Goal: Transaction & Acquisition: Purchase product/service

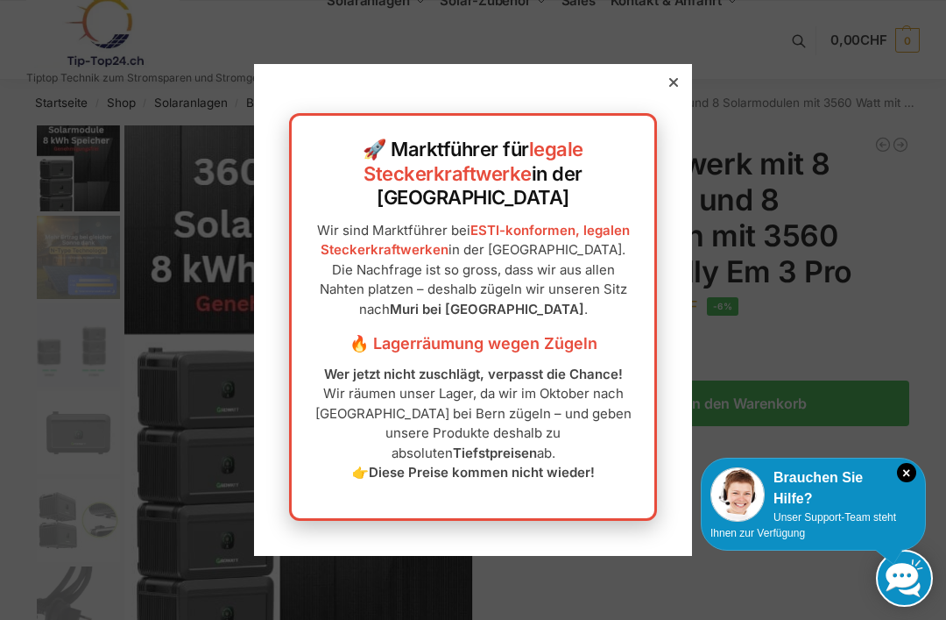
click at [673, 87] on icon at bounding box center [674, 82] width 9 height 9
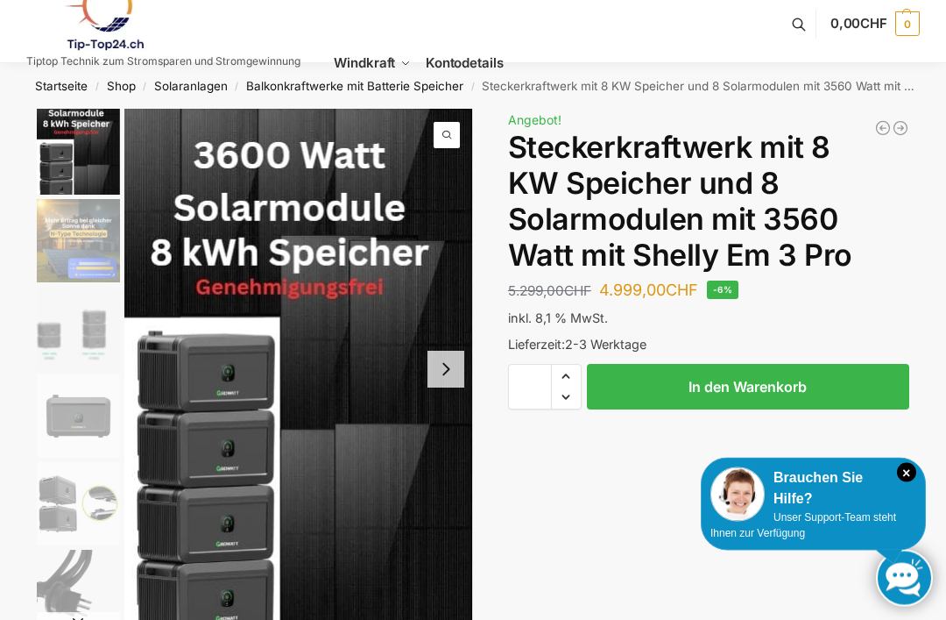
scroll to position [17, 0]
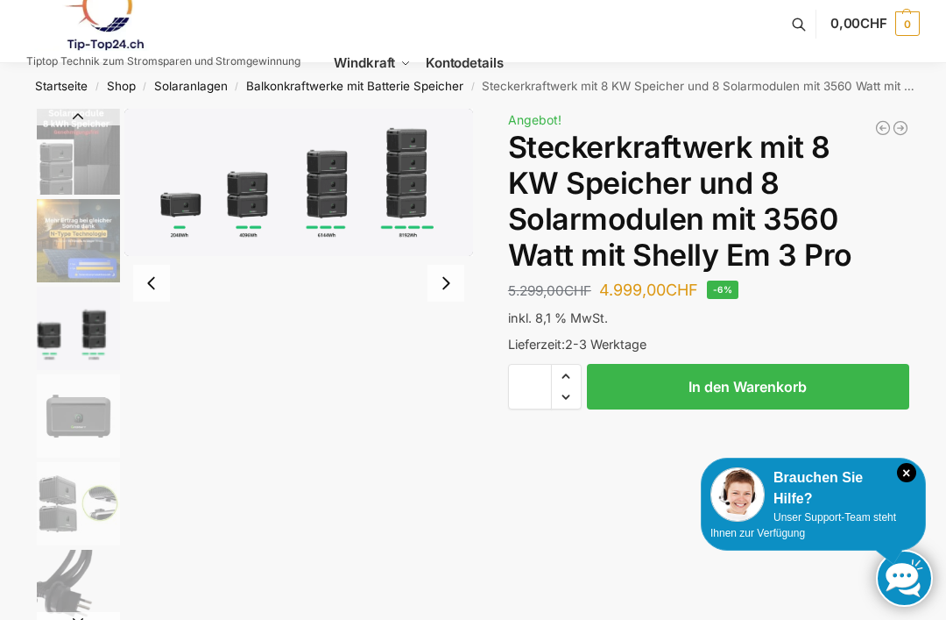
click at [75, 344] on img "3 / 9" at bounding box center [78, 328] width 83 height 83
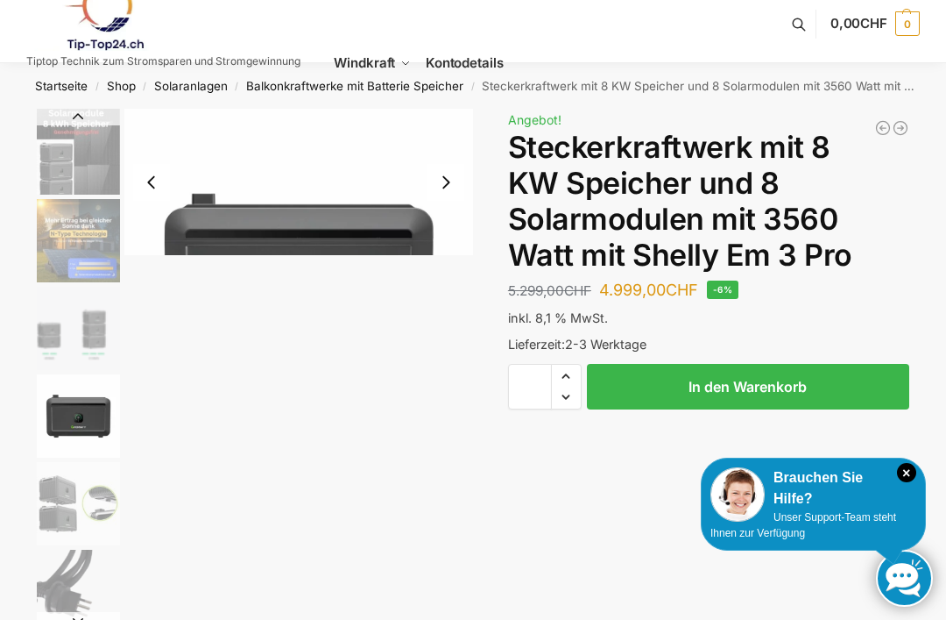
click at [79, 412] on img "4 / 9" at bounding box center [78, 415] width 83 height 83
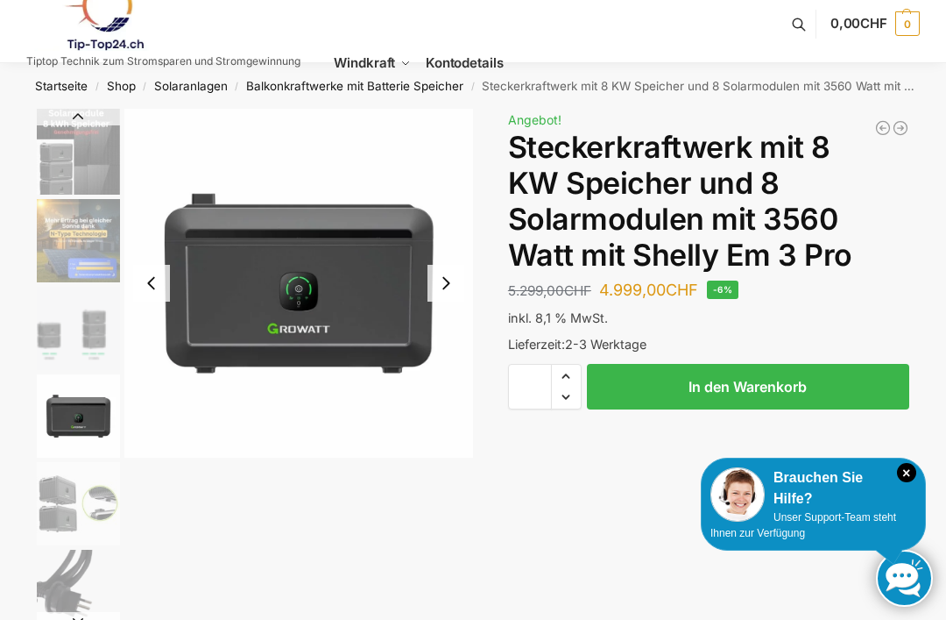
click at [74, 499] on img "5 / 9" at bounding box center [78, 503] width 83 height 83
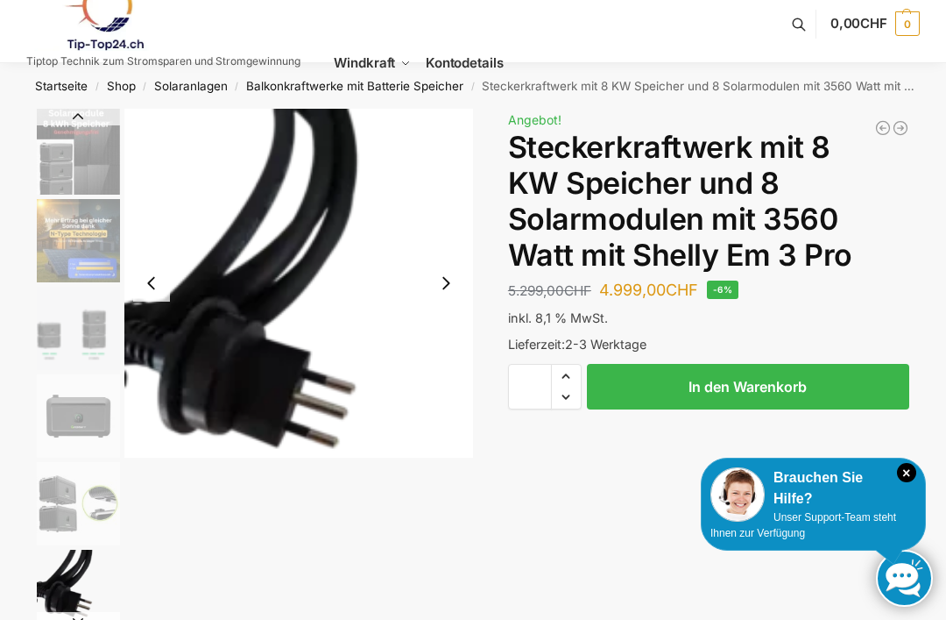
click at [75, 581] on img "6 / 9" at bounding box center [78, 590] width 83 height 83
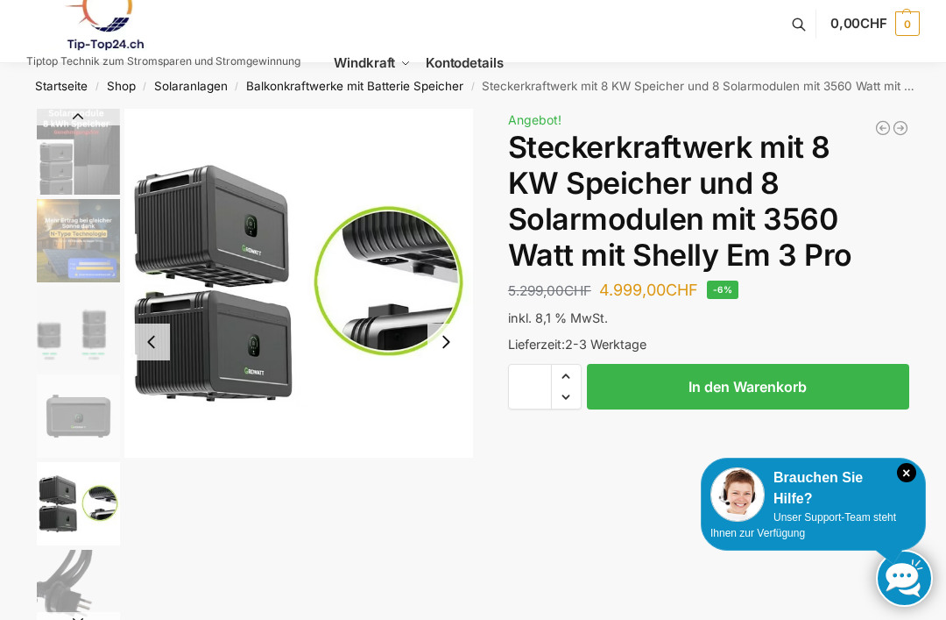
click at [81, 497] on img "5 / 9" at bounding box center [78, 503] width 83 height 83
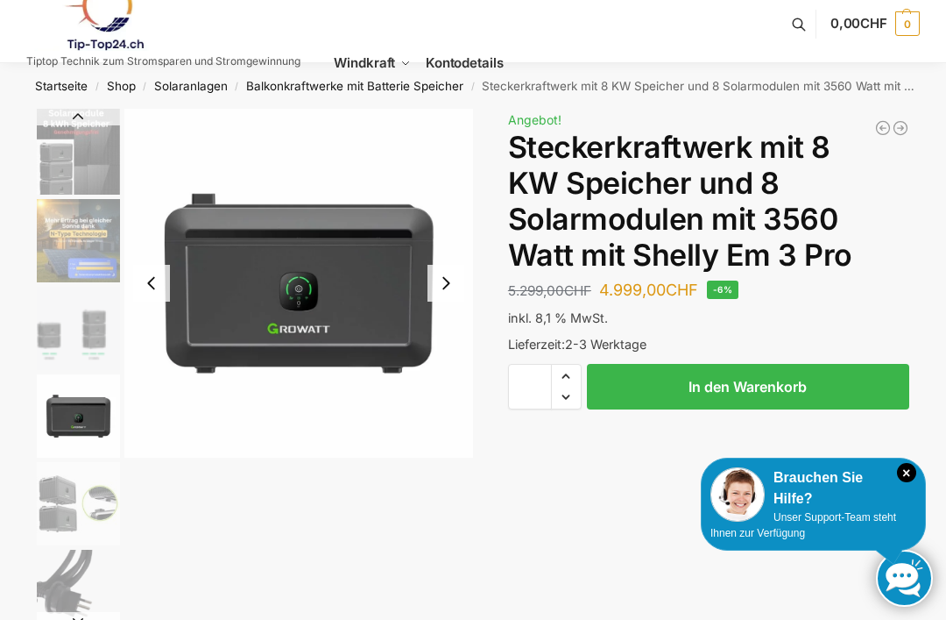
click at [75, 412] on img "4 / 9" at bounding box center [78, 415] width 83 height 83
click at [74, 332] on img "3 / 9" at bounding box center [78, 328] width 83 height 83
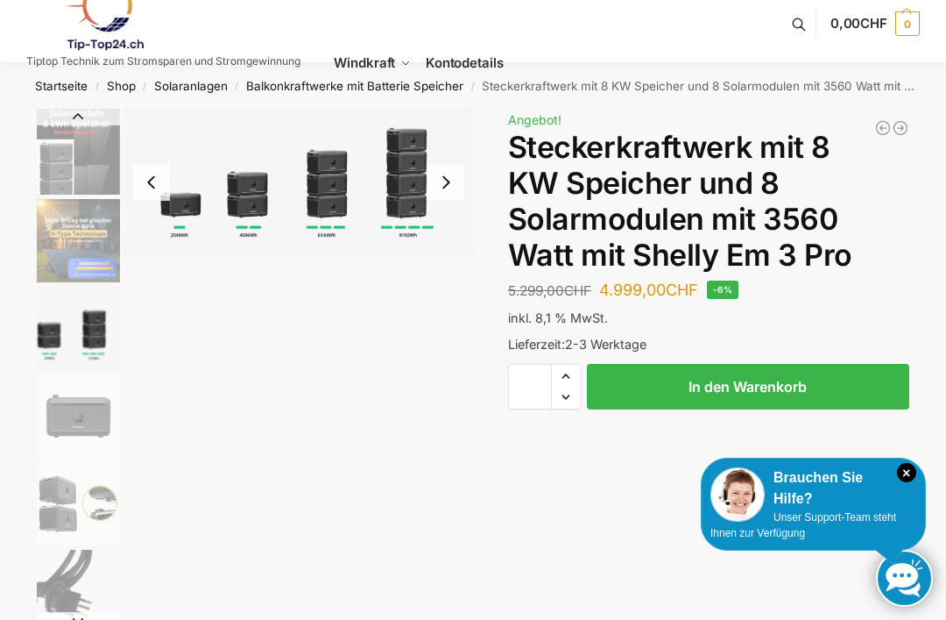
click at [78, 252] on img "2 / 9" at bounding box center [78, 240] width 83 height 83
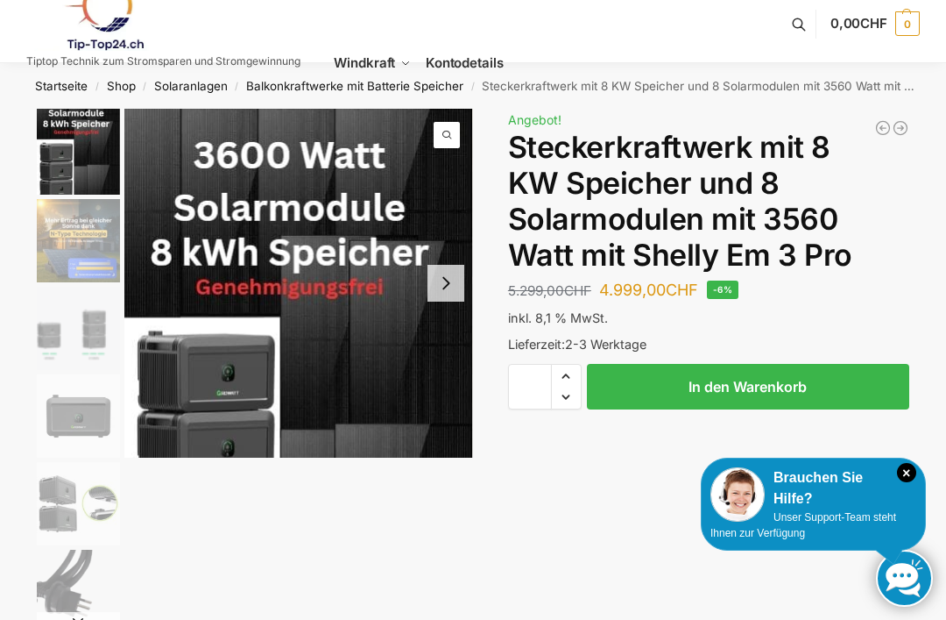
click at [74, 164] on img "1 / 9" at bounding box center [78, 152] width 83 height 86
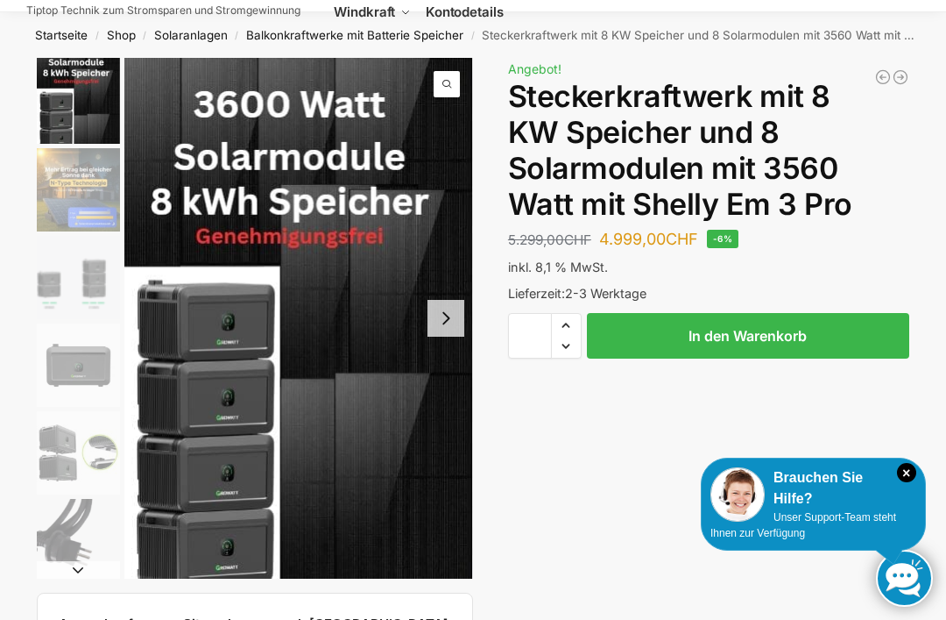
scroll to position [0, 0]
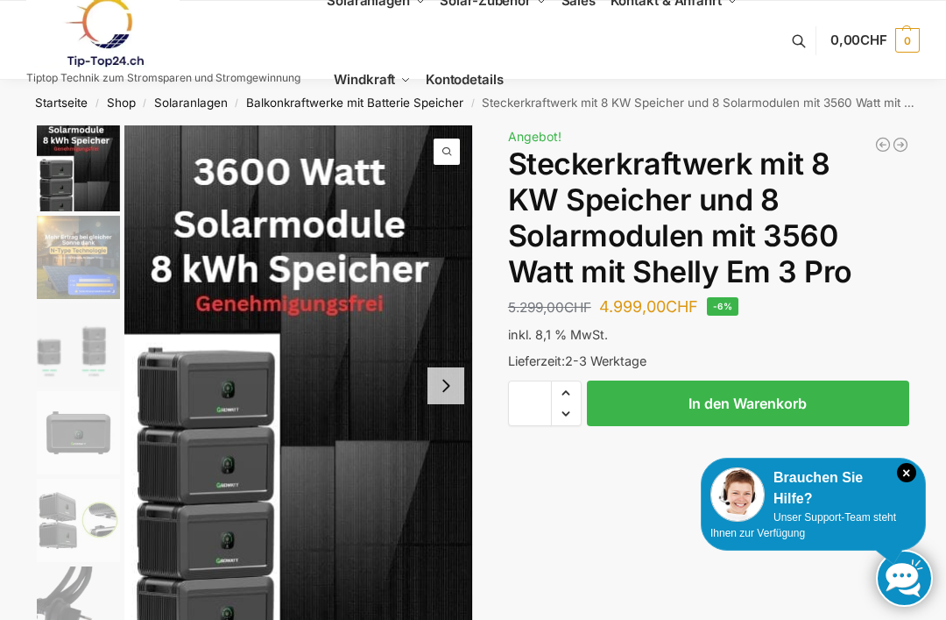
click at [187, 108] on link "Solaranlagen" at bounding box center [191, 103] width 74 height 14
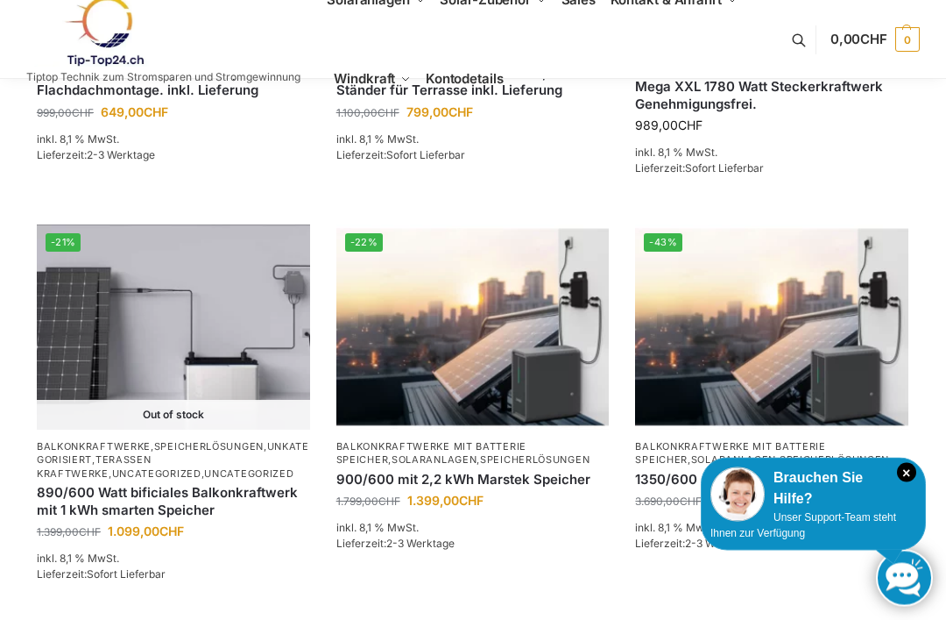
scroll to position [1803, 0]
click at [815, 344] on img at bounding box center [771, 326] width 273 height 205
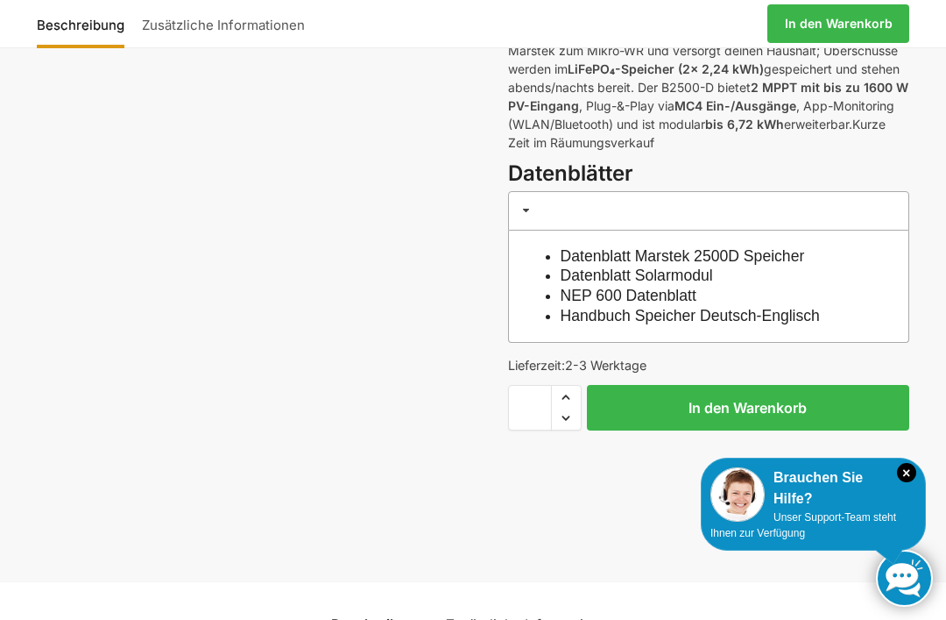
scroll to position [293, 0]
